Goal: Task Accomplishment & Management: Manage account settings

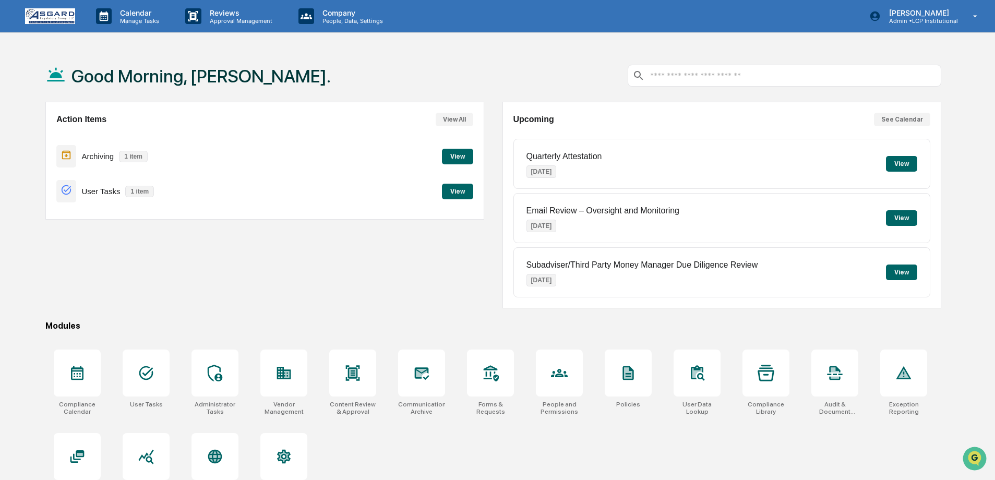
click at [447, 187] on button "View" at bounding box center [457, 192] width 31 height 16
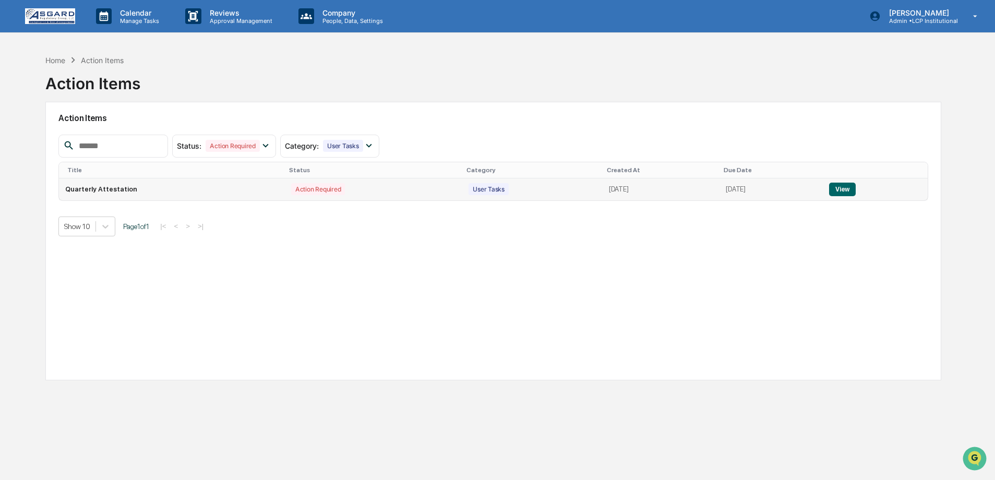
click at [844, 191] on button "View" at bounding box center [842, 190] width 27 height 14
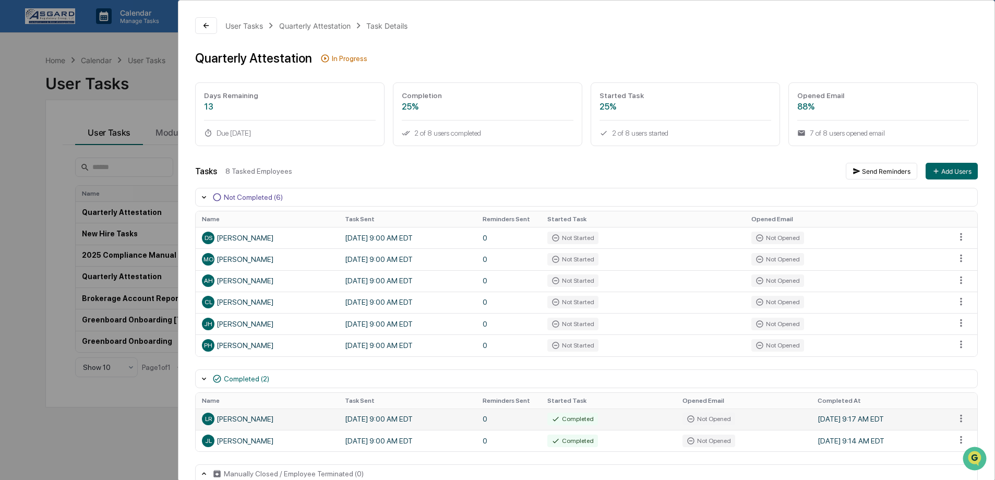
click at [474, 416] on td "[DATE] 9:00 AM EDT" at bounding box center [408, 418] width 138 height 21
click at [952, 421] on html "Calendar Manage Tasks Reviews Approval Management Company People, Data, Setting…" at bounding box center [497, 240] width 995 height 480
click at [497, 431] on html "Calendar Manage Tasks Reviews Approval Management Company People, Data, Setting…" at bounding box center [500, 240] width 1001 height 480
click at [392, 424] on td "[DATE] 9:00 AM EDT" at bounding box center [408, 418] width 138 height 21
drag, startPoint x: 261, startPoint y: 416, endPoint x: 234, endPoint y: 416, distance: 27.1
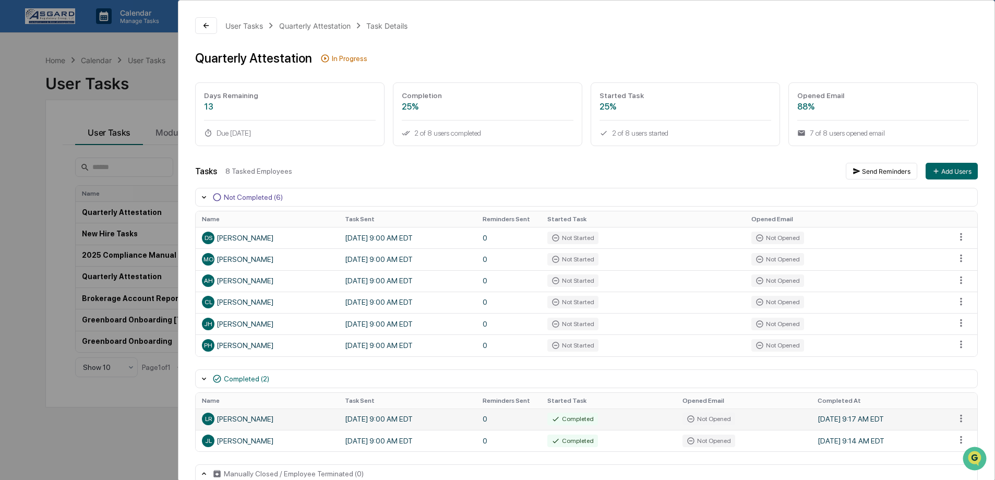
click at [260, 416] on div "LR [PERSON_NAME]" at bounding box center [267, 419] width 130 height 13
click at [228, 416] on div "LR [PERSON_NAME]" at bounding box center [267, 419] width 130 height 13
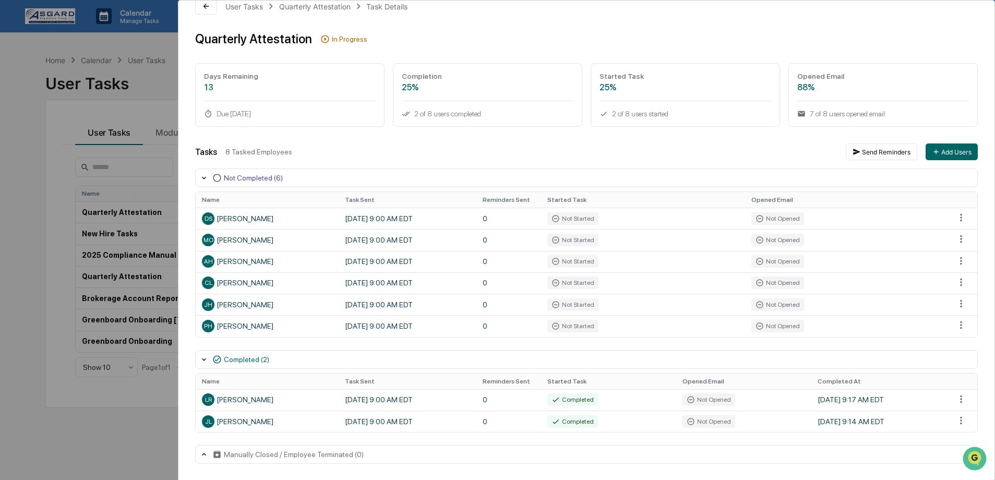
click at [625, 160] on div "Tasks 8 Tasked Employees Send Reminders Add Users Not Completed (6) Name Task S…" at bounding box center [586, 303] width 782 height 320
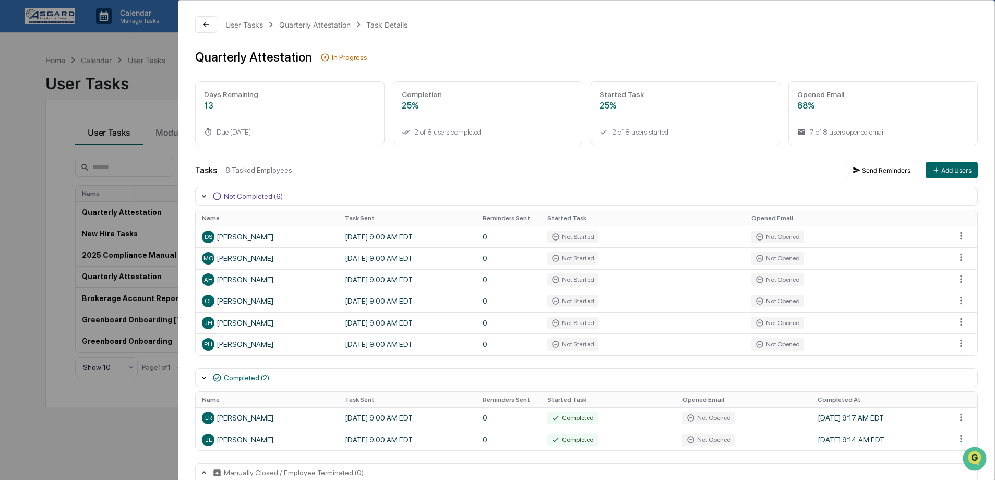
scroll to position [0, 0]
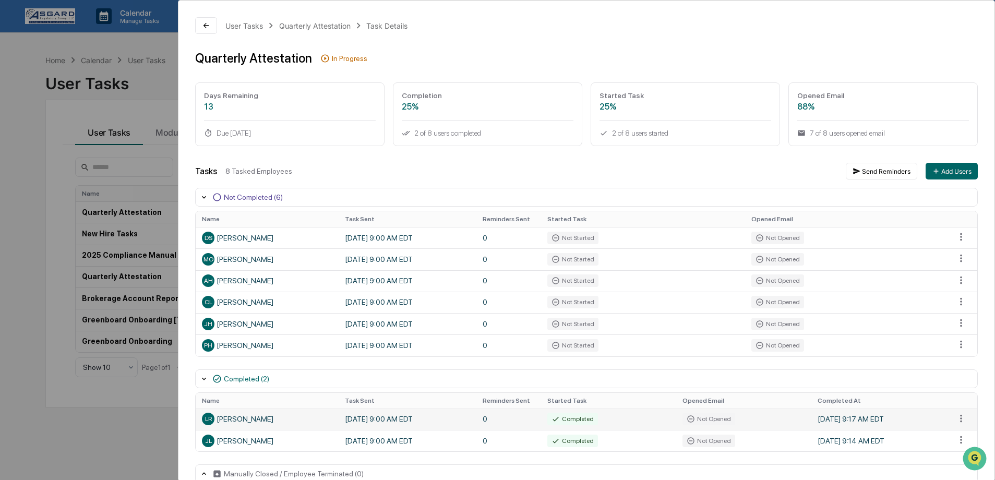
click at [244, 418] on div "LR [PERSON_NAME]" at bounding box center [267, 419] width 130 height 13
click at [211, 418] on span "LR" at bounding box center [208, 418] width 7 height 7
drag, startPoint x: 371, startPoint y: 414, endPoint x: 393, endPoint y: 414, distance: 22.4
click at [377, 414] on td "[DATE] 9:00 AM EDT" at bounding box center [408, 418] width 138 height 21
click at [563, 415] on div "Completed" at bounding box center [572, 419] width 51 height 13
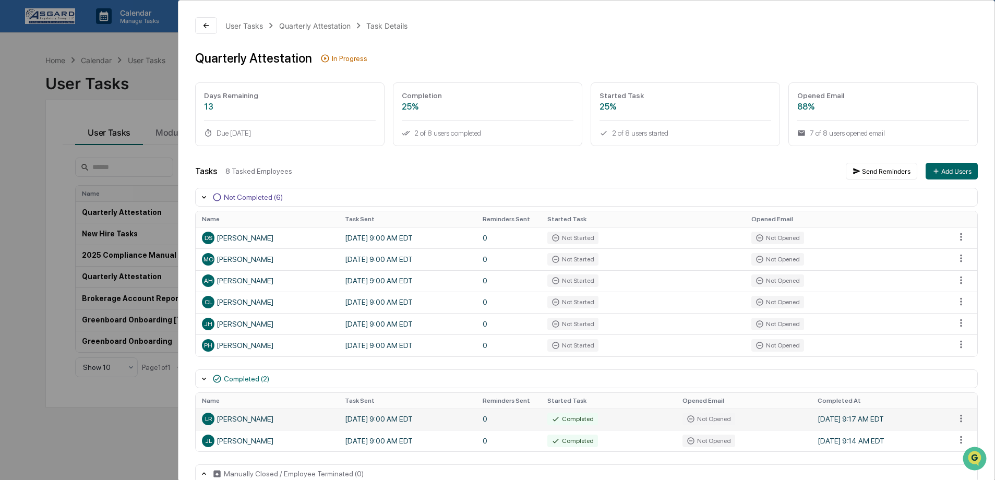
click at [586, 423] on div "Completed" at bounding box center [572, 419] width 51 height 13
click at [715, 417] on div "Not Opened" at bounding box center [708, 419] width 53 height 13
click at [835, 421] on td "[DATE] 9:17 AM EDT" at bounding box center [880, 418] width 138 height 21
click at [959, 418] on html "Calendar Manage Tasks Reviews Approval Management Company People, Data, Setting…" at bounding box center [500, 240] width 1001 height 480
click at [776, 432] on html "Calendar Manage Tasks Reviews Approval Management Company People, Data, Setting…" at bounding box center [500, 240] width 1001 height 480
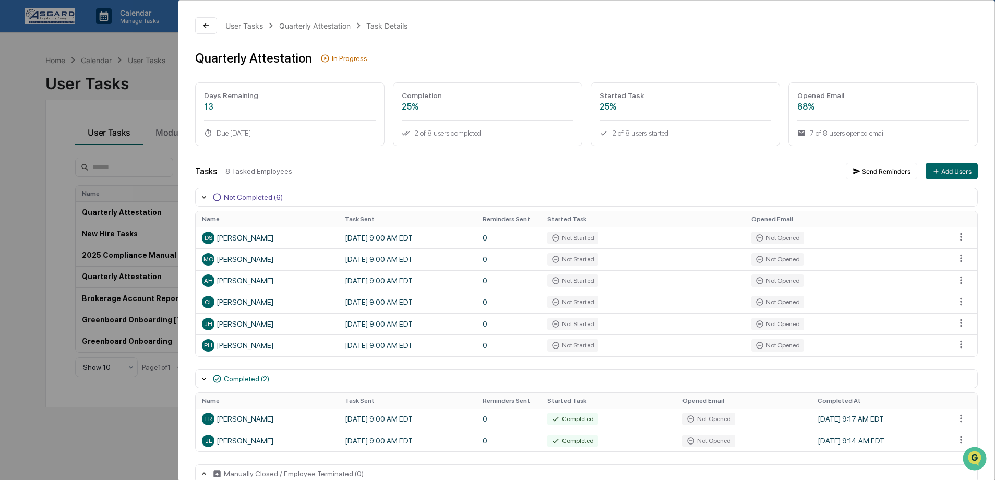
click at [152, 443] on div "User Tasks Quarterly Attestation Task Details Quarterly Attestation In Progress…" at bounding box center [497, 240] width 995 height 480
click at [745, 175] on div "8 Tasked Employees" at bounding box center [531, 171] width 612 height 8
click at [539, 239] on td "0" at bounding box center [508, 237] width 65 height 21
click at [328, 253] on div "[PERSON_NAME] [PERSON_NAME]" at bounding box center [267, 259] width 130 height 13
click at [261, 239] on div "DS [PERSON_NAME]" at bounding box center [267, 238] width 130 height 13
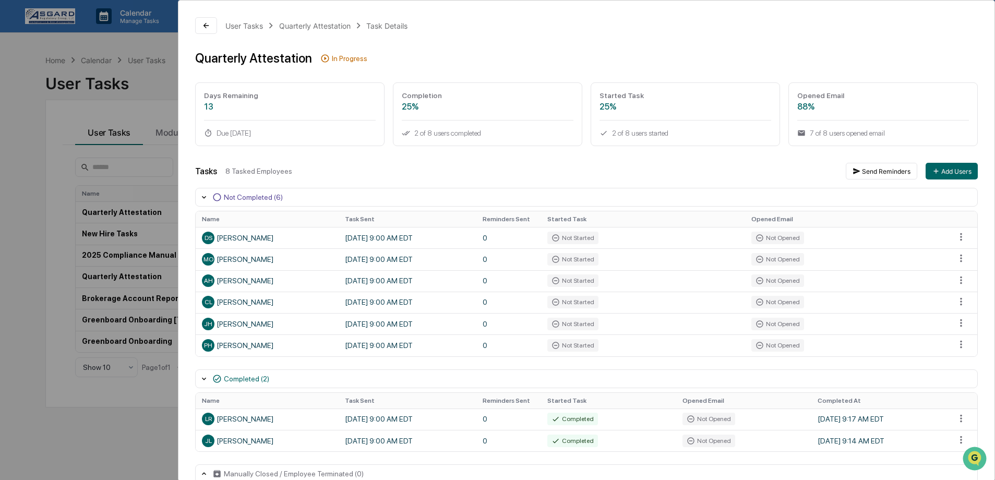
click at [174, 180] on div "User Tasks Quarterly Attestation Task Details Quarterly Attestation In Progress…" at bounding box center [497, 240] width 995 height 480
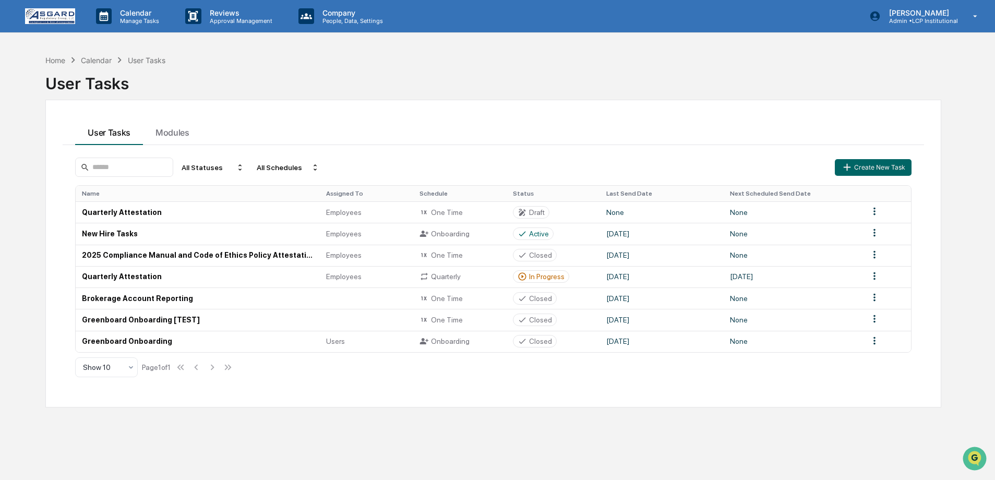
click at [141, 138] on button "User Tasks" at bounding box center [109, 131] width 68 height 28
click at [178, 273] on td "Quarterly Attestation" at bounding box center [198, 276] width 244 height 21
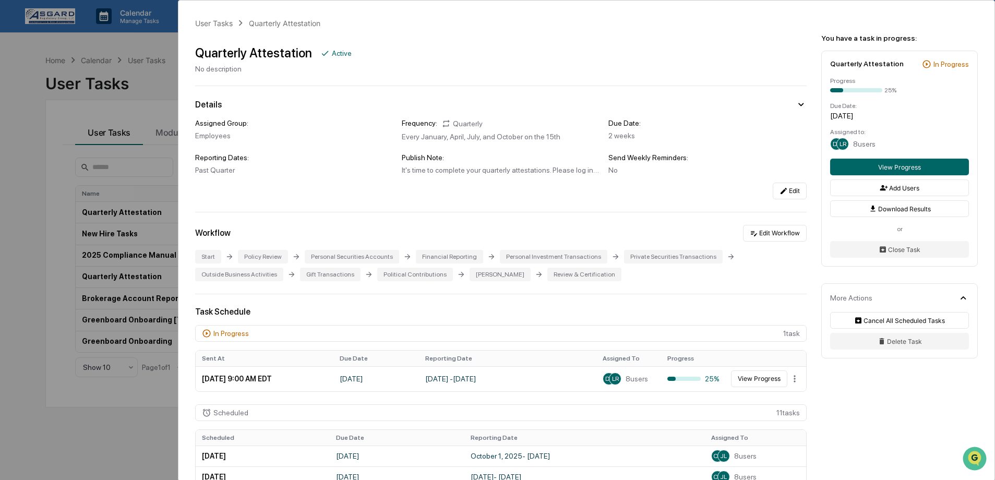
click at [127, 213] on div "User Tasks Quarterly Attestation Quarterly Attestation Active No description De…" at bounding box center [497, 240] width 995 height 480
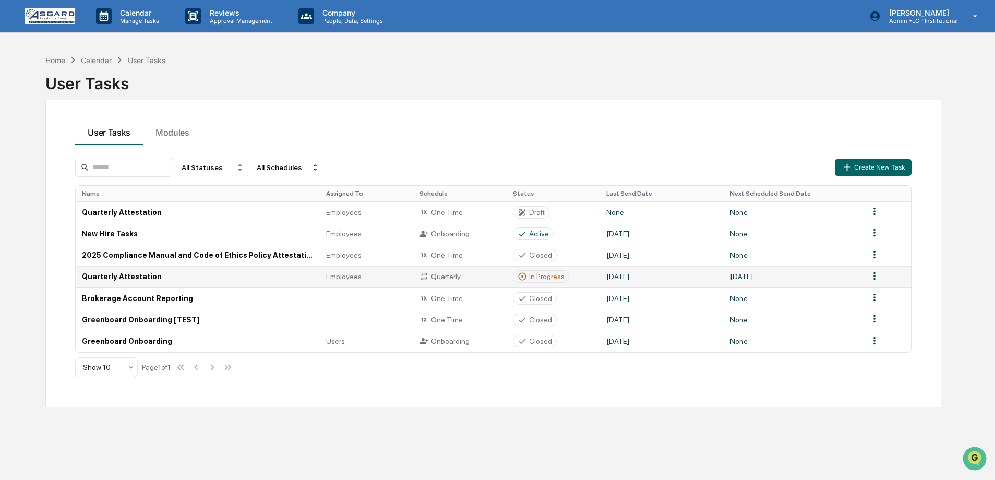
click at [110, 276] on td "Quarterly Attestation" at bounding box center [198, 276] width 244 height 21
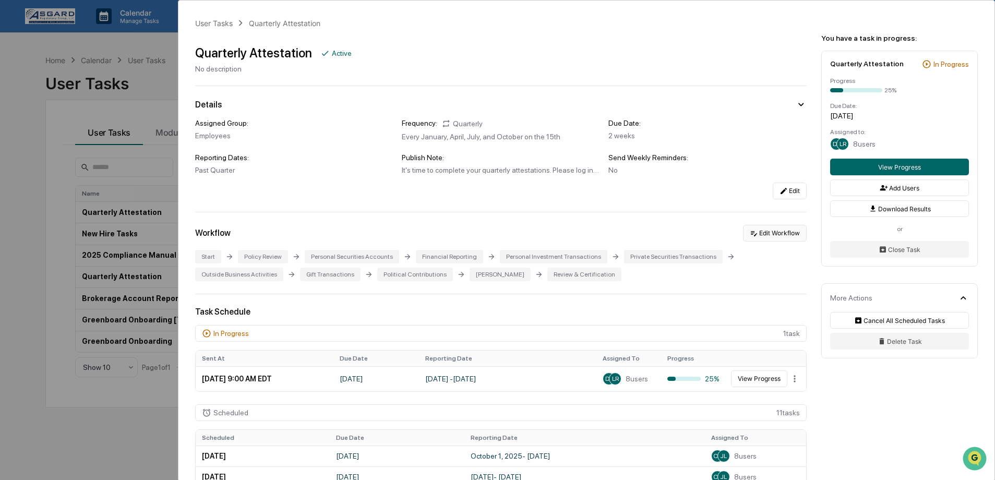
click at [756, 239] on button "Edit Workflow" at bounding box center [775, 233] width 64 height 17
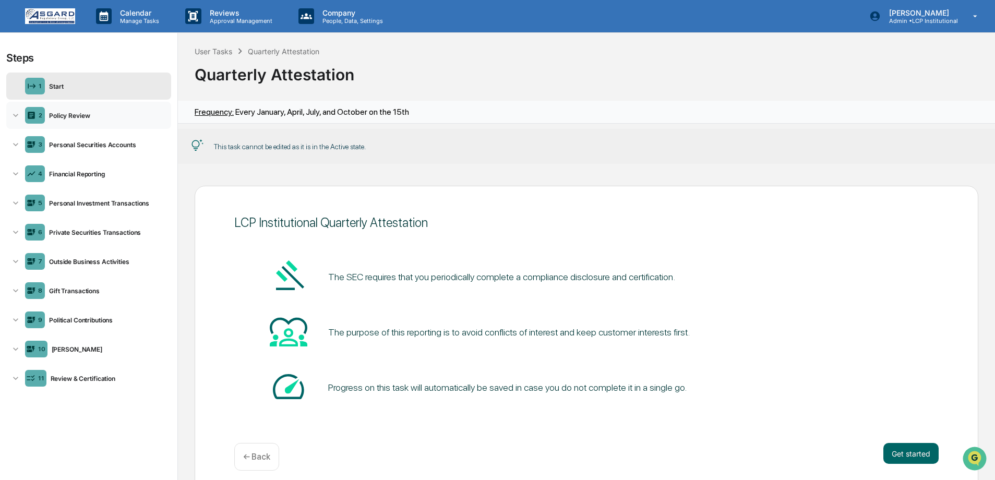
click at [68, 122] on div "2 Policy Review" at bounding box center [88, 115] width 165 height 27
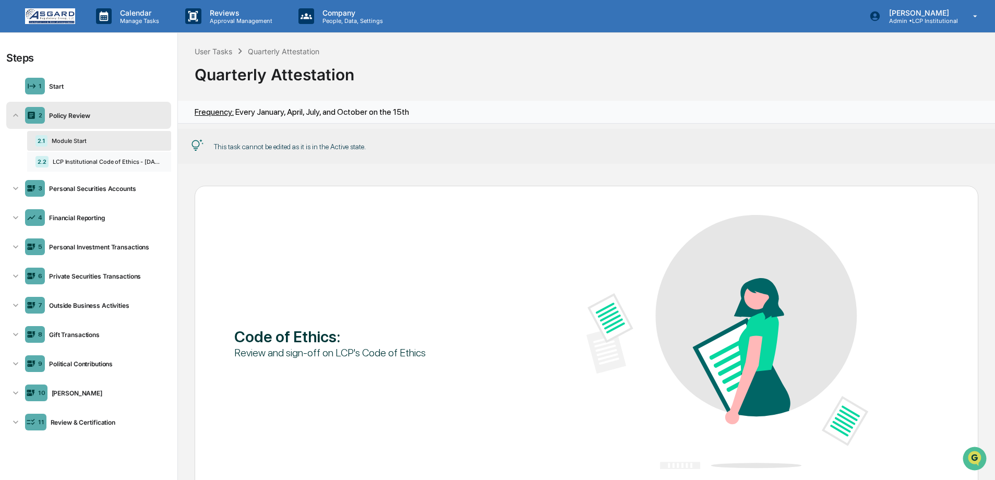
click at [101, 171] on div "2.2 LCP Institutional Code of Ethics - [DATE]" at bounding box center [99, 162] width 144 height 20
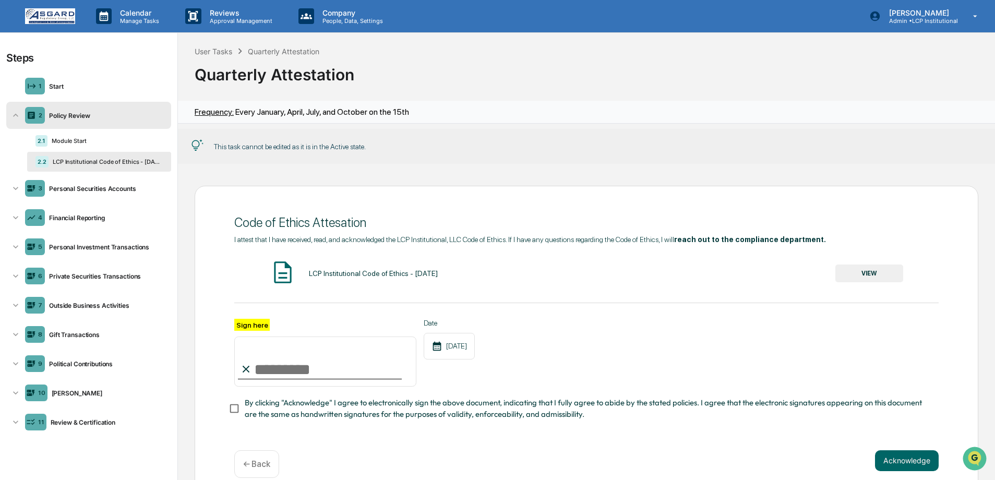
click at [33, 22] on img at bounding box center [50, 16] width 50 height 16
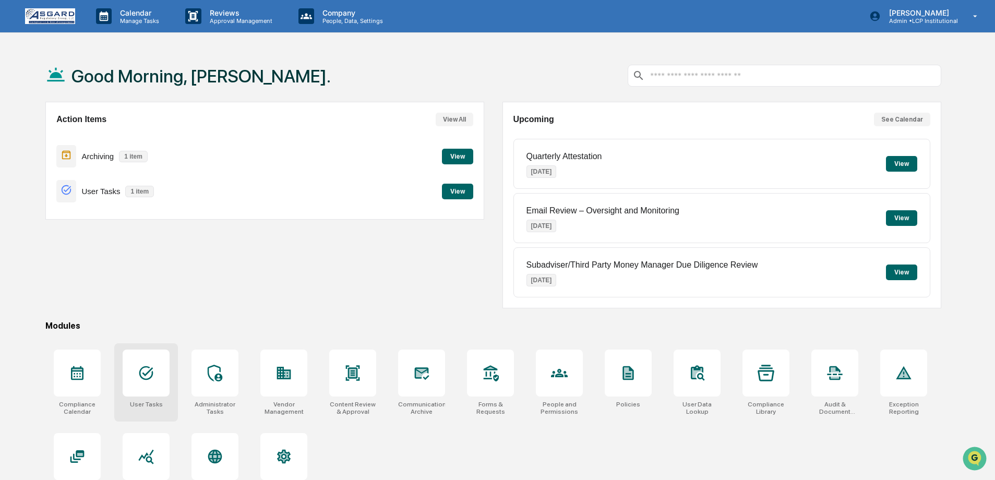
click at [145, 381] on div at bounding box center [146, 373] width 47 height 47
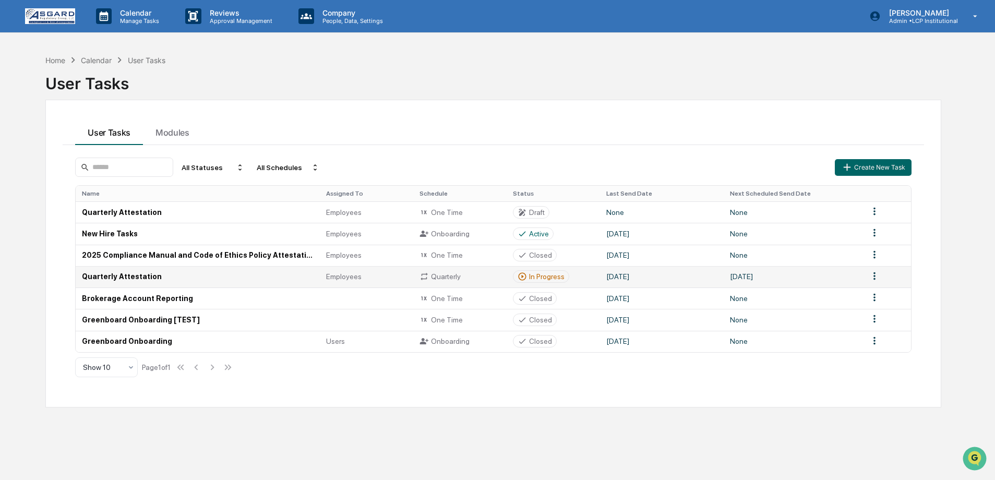
click at [127, 283] on td "Quarterly Attestation" at bounding box center [198, 276] width 244 height 21
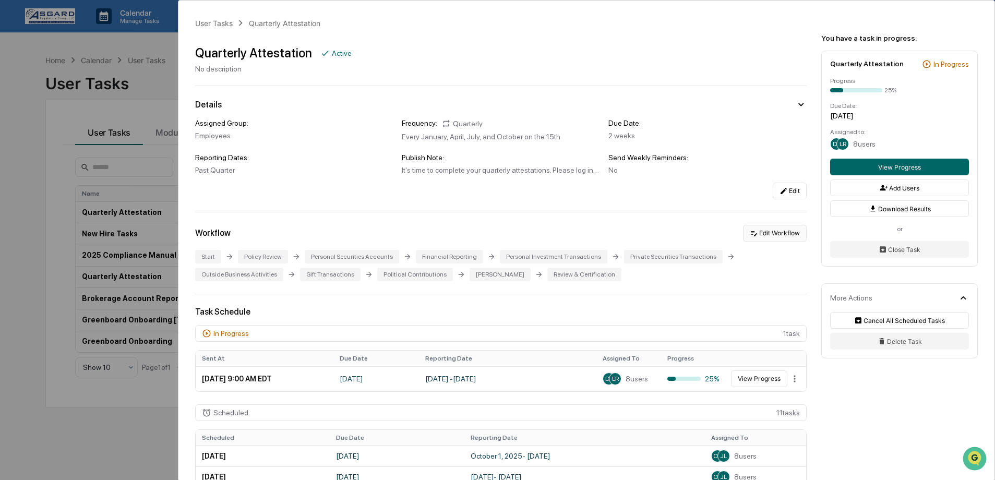
click at [765, 237] on button "Edit Workflow" at bounding box center [775, 233] width 64 height 17
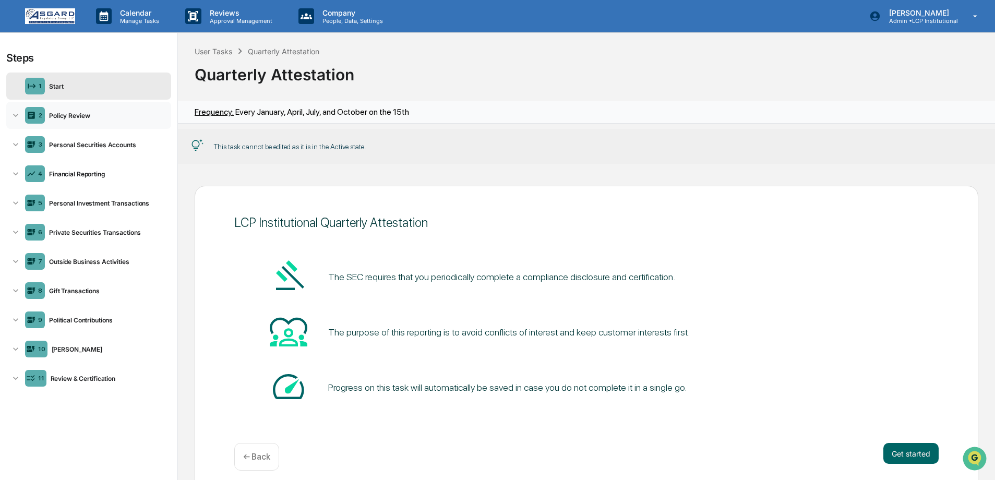
click at [95, 124] on div "2 Policy Review" at bounding box center [88, 115] width 165 height 27
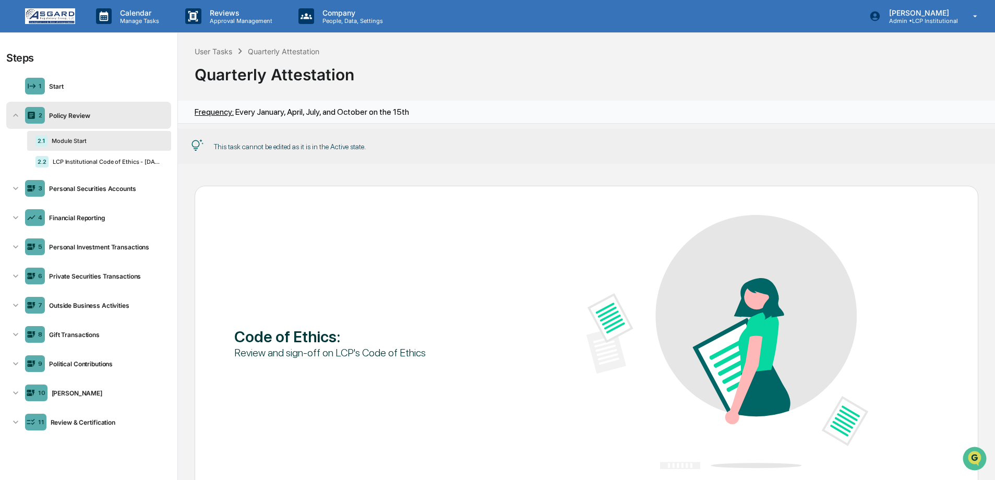
click at [82, 135] on div "2.1 Module Start" at bounding box center [99, 141] width 144 height 20
click at [75, 155] on div "2.2 LCP Institutional Code of Ethics - [DATE]" at bounding box center [99, 162] width 144 height 20
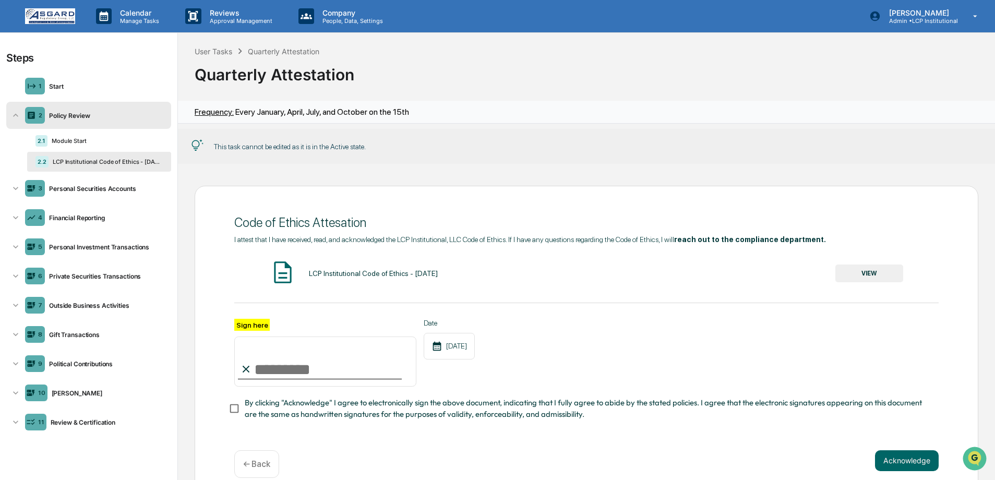
click at [66, 13] on img at bounding box center [50, 16] width 50 height 16
